Goal: Transaction & Acquisition: Book appointment/travel/reservation

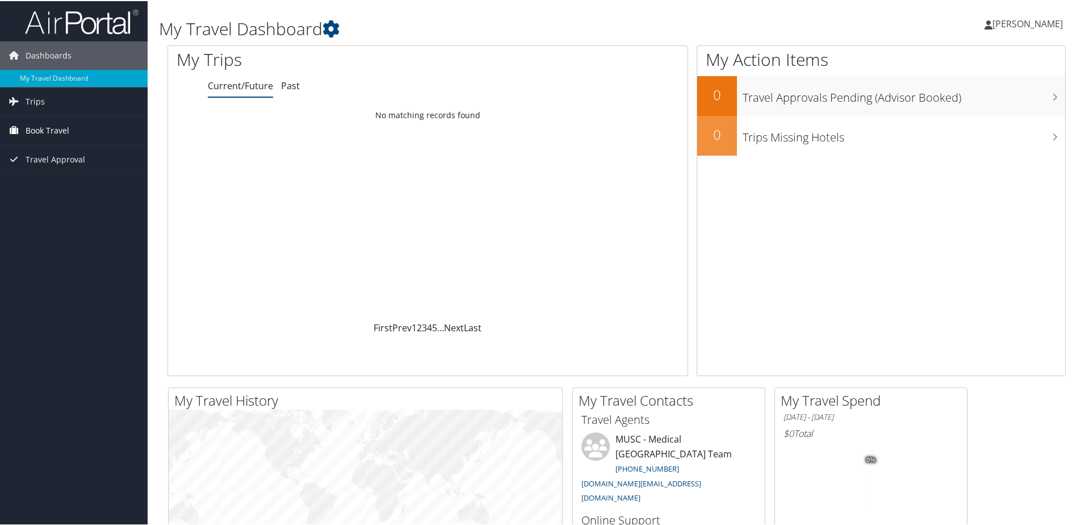
click at [55, 128] on span "Book Travel" at bounding box center [48, 129] width 44 height 28
click at [43, 101] on span "Trips" at bounding box center [35, 100] width 19 height 28
click at [51, 177] on span "Book Travel" at bounding box center [48, 180] width 44 height 28
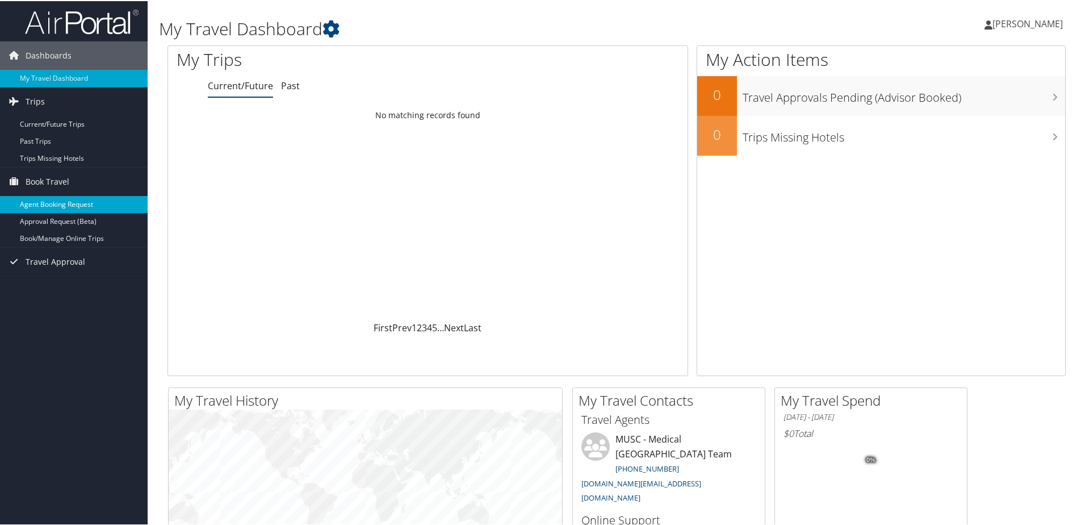
click at [94, 203] on link "Agent Booking Request" at bounding box center [74, 203] width 148 height 17
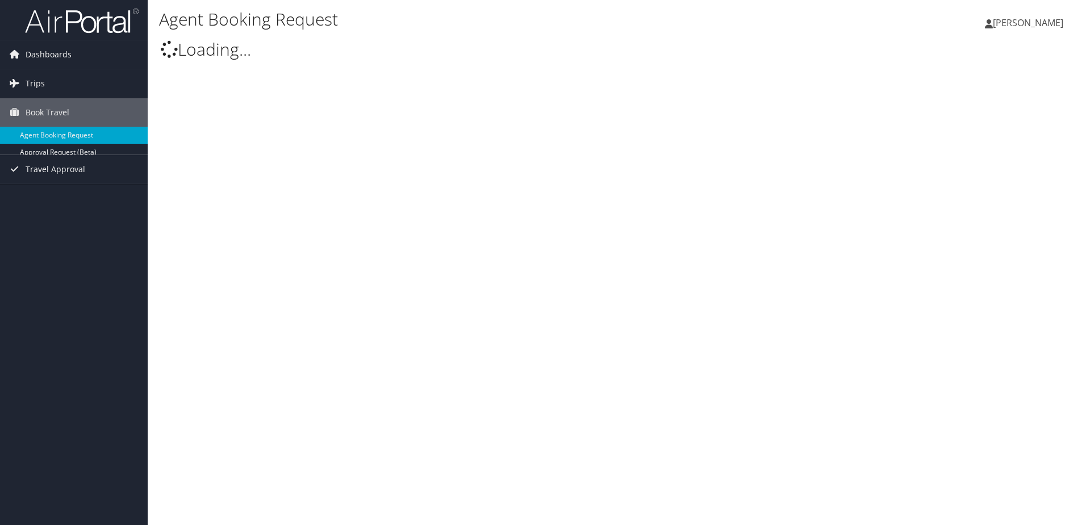
select select "[DOMAIN_NAME][EMAIL_ADDRESS][DOMAIN_NAME]"
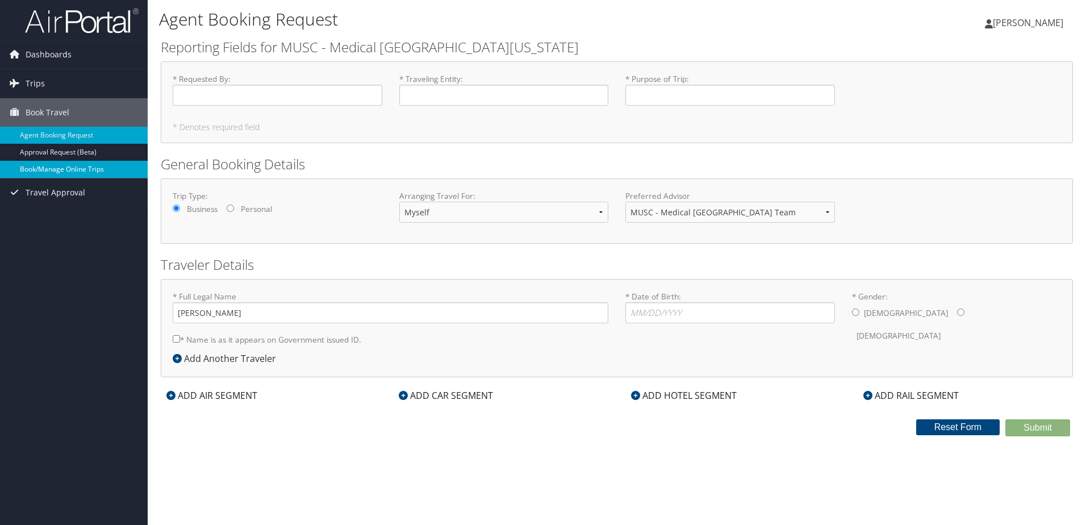
click at [101, 163] on link "Book/Manage Online Trips" at bounding box center [74, 169] width 148 height 17
